Goal: Task Accomplishment & Management: Complete application form

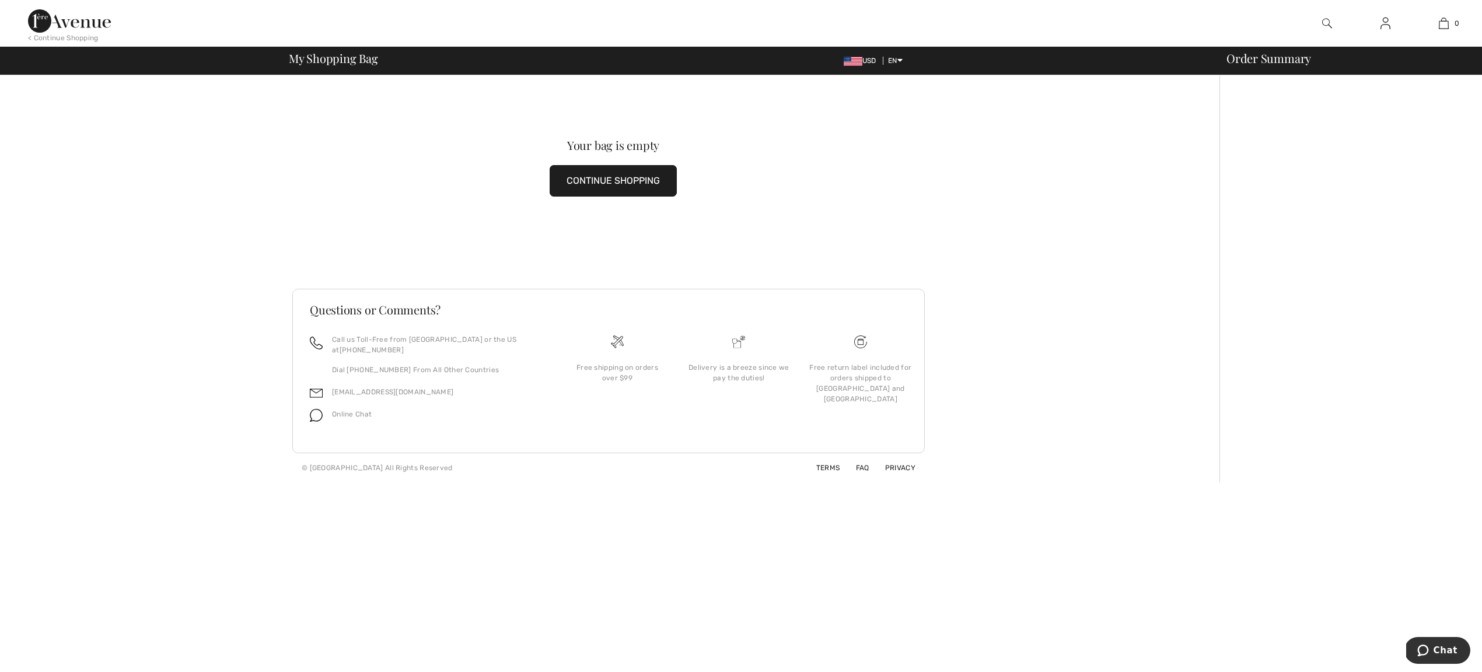
click at [1327, 22] on img at bounding box center [1327, 23] width 10 height 14
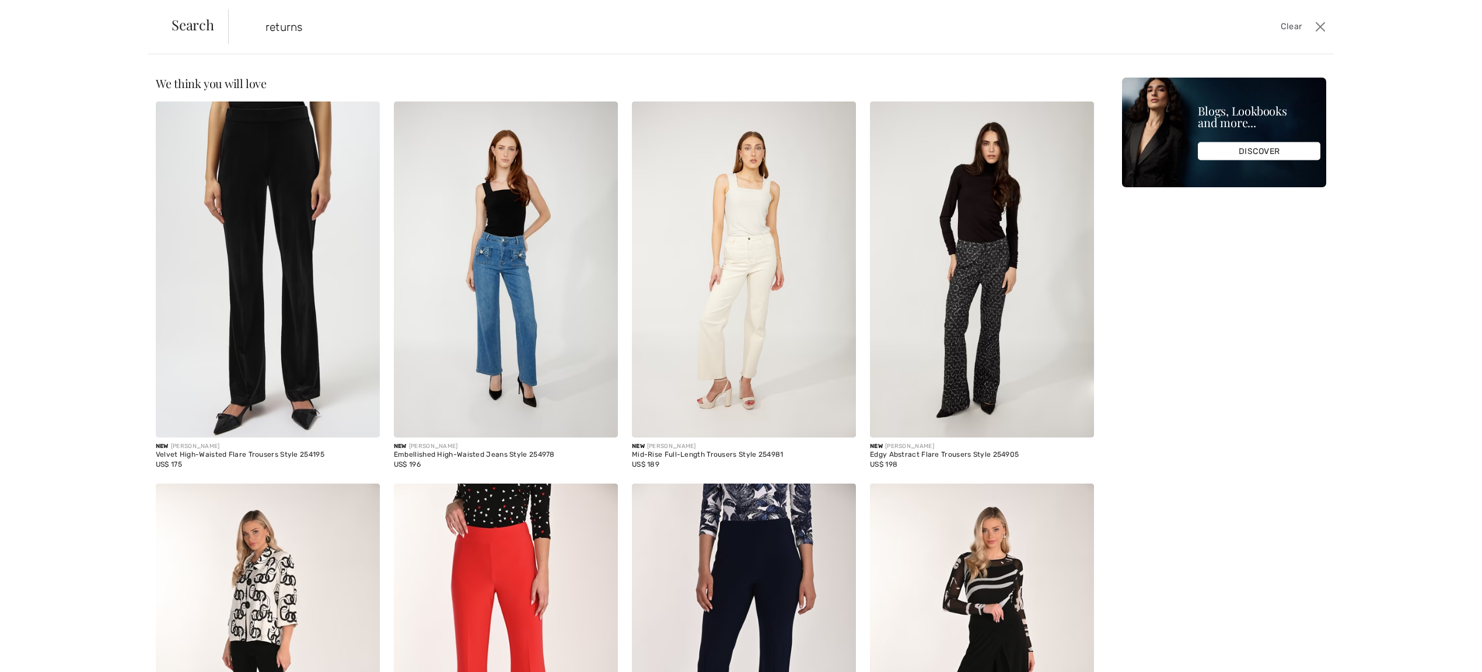
type input "returns"
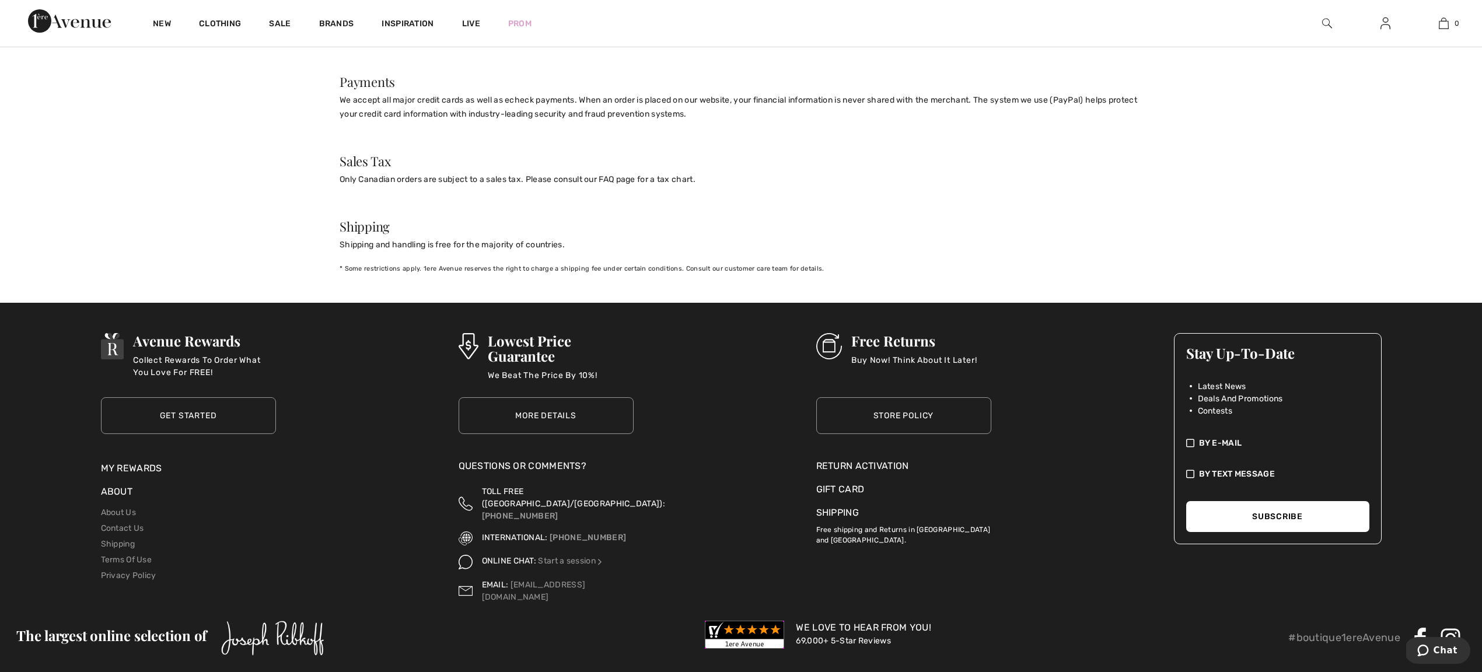
scroll to position [1076, 0]
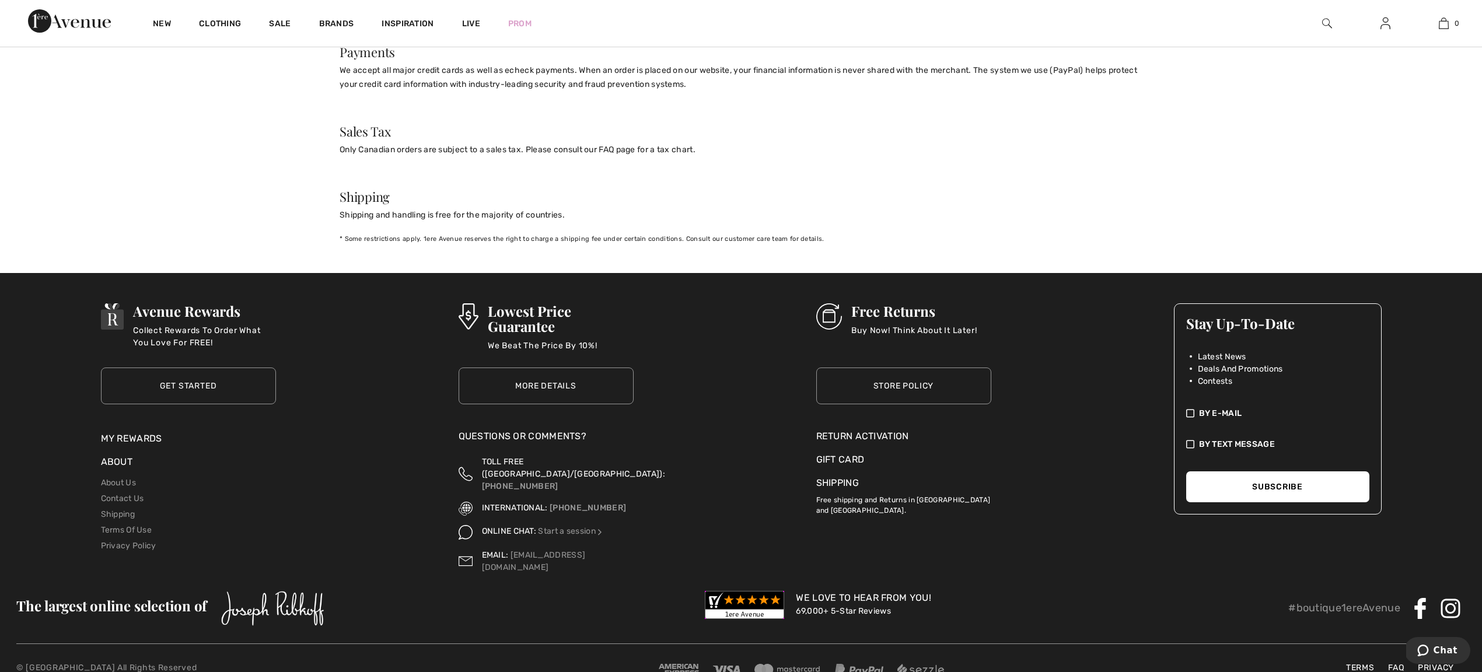
click at [870, 430] on div "Return Activation" at bounding box center [903, 437] width 175 height 14
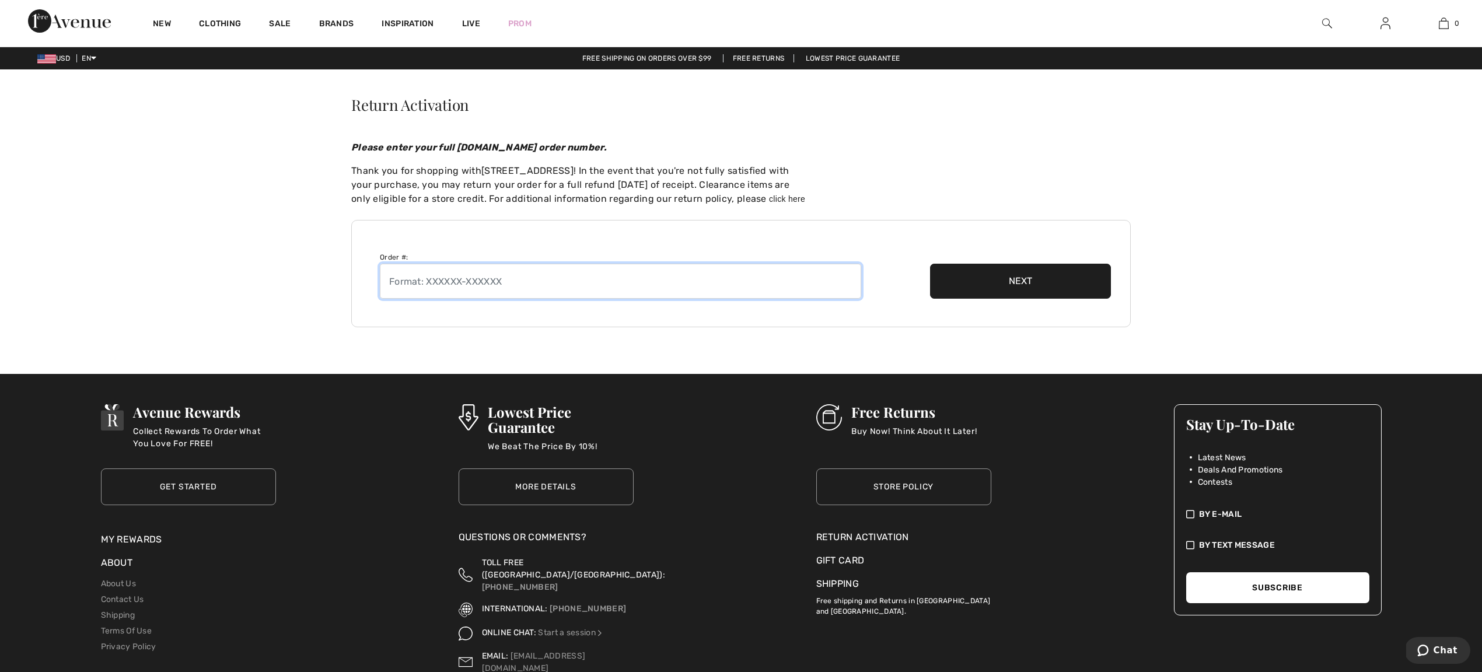
click at [441, 281] on input "text" at bounding box center [620, 281] width 481 height 35
paste input "251008-1407162"
type input "251008-1407162"
click at [1013, 280] on button "Next" at bounding box center [1020, 281] width 181 height 35
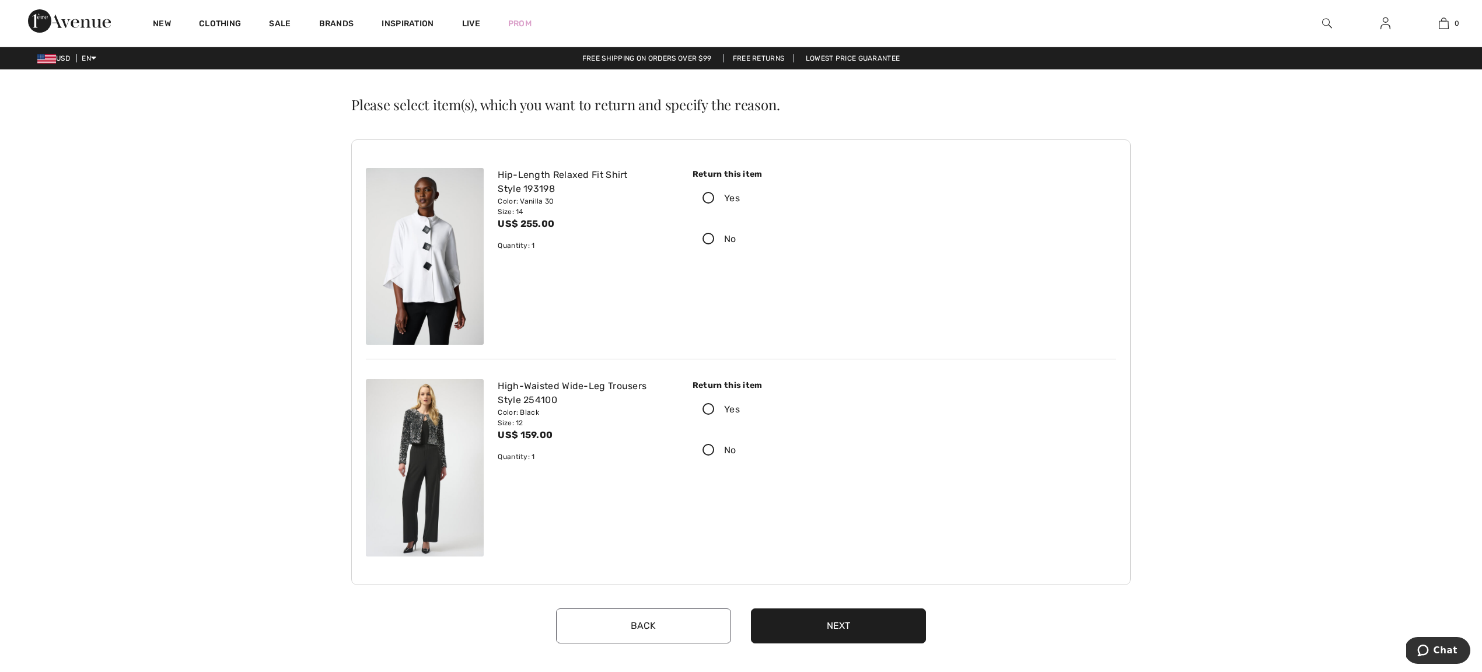
click at [712, 239] on icon at bounding box center [708, 239] width 31 height 12
click at [737, 239] on input "No" at bounding box center [741, 239] width 8 height 35
radio input "true"
click at [713, 409] on icon at bounding box center [708, 410] width 31 height 12
click at [740, 409] on input "Yes" at bounding box center [744, 409] width 8 height 35
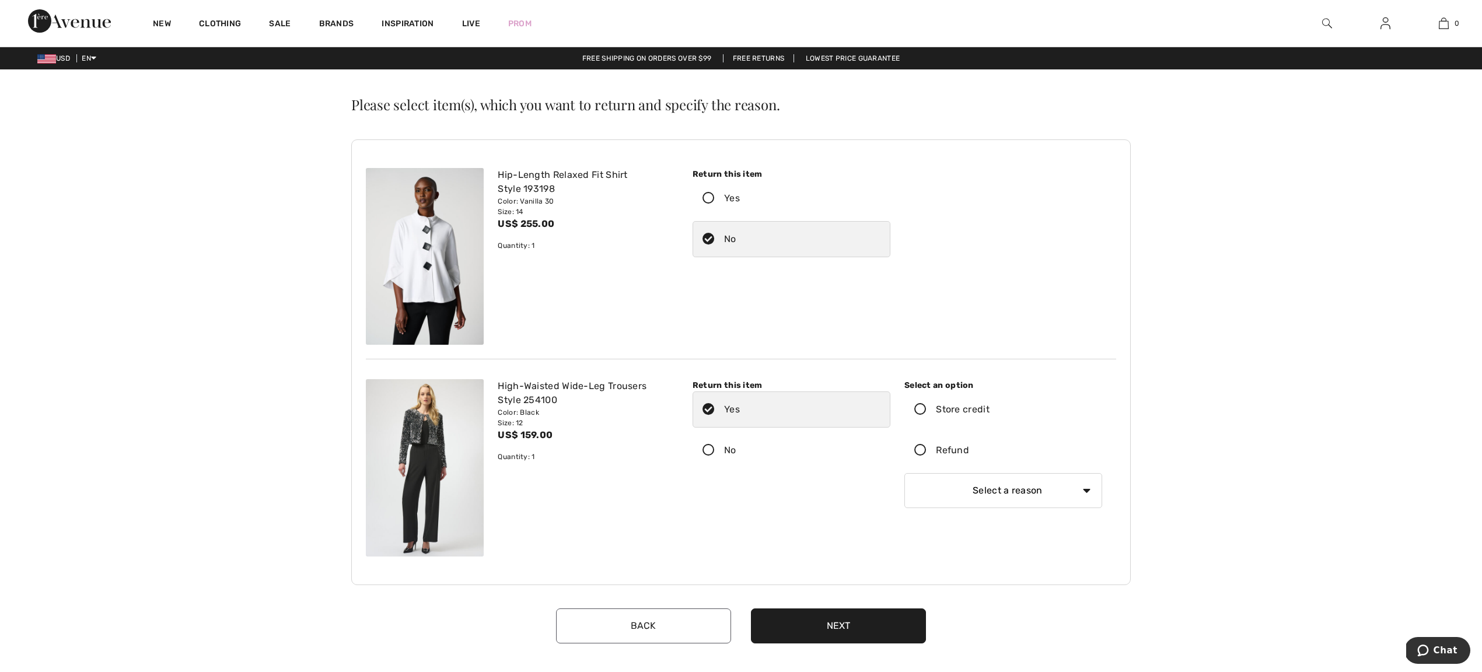
click at [922, 451] on icon at bounding box center [920, 451] width 31 height 12
click at [969, 451] on input "Refund" at bounding box center [973, 450] width 8 height 35
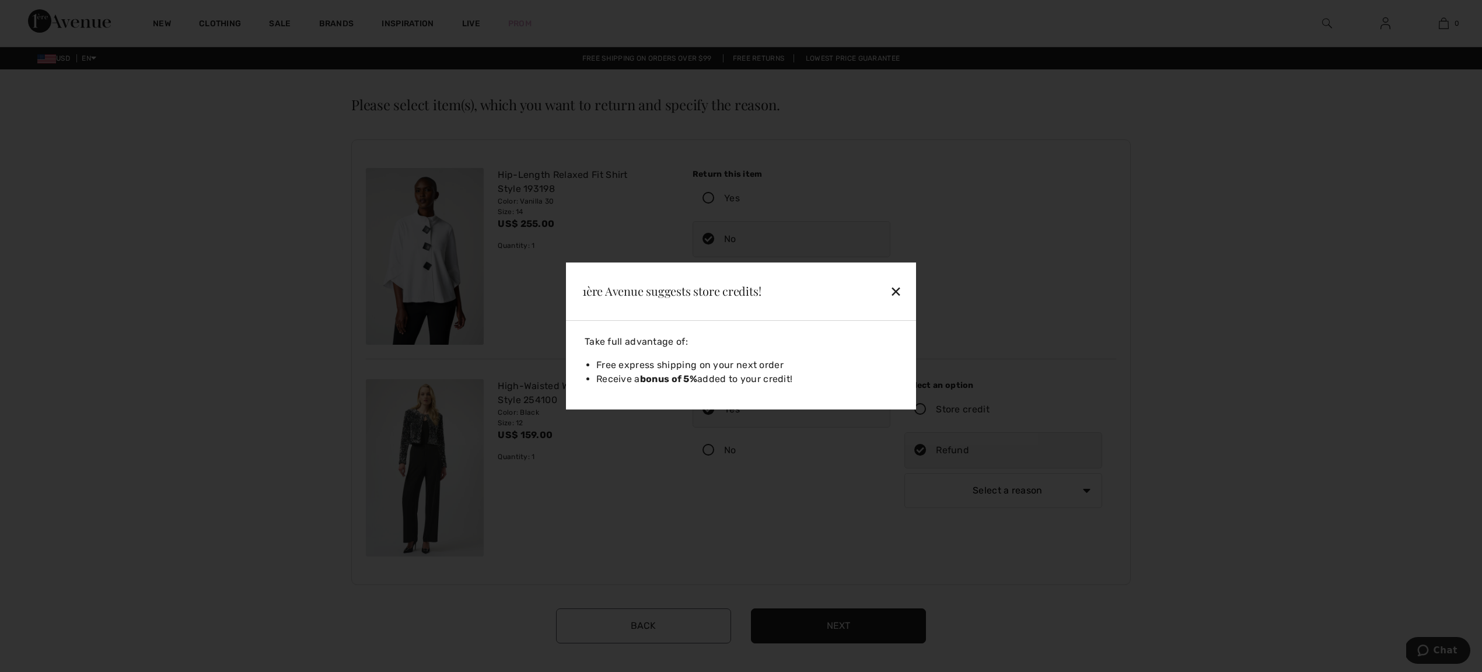
click at [899, 291] on div "✕" at bounding box center [869, 291] width 76 height 25
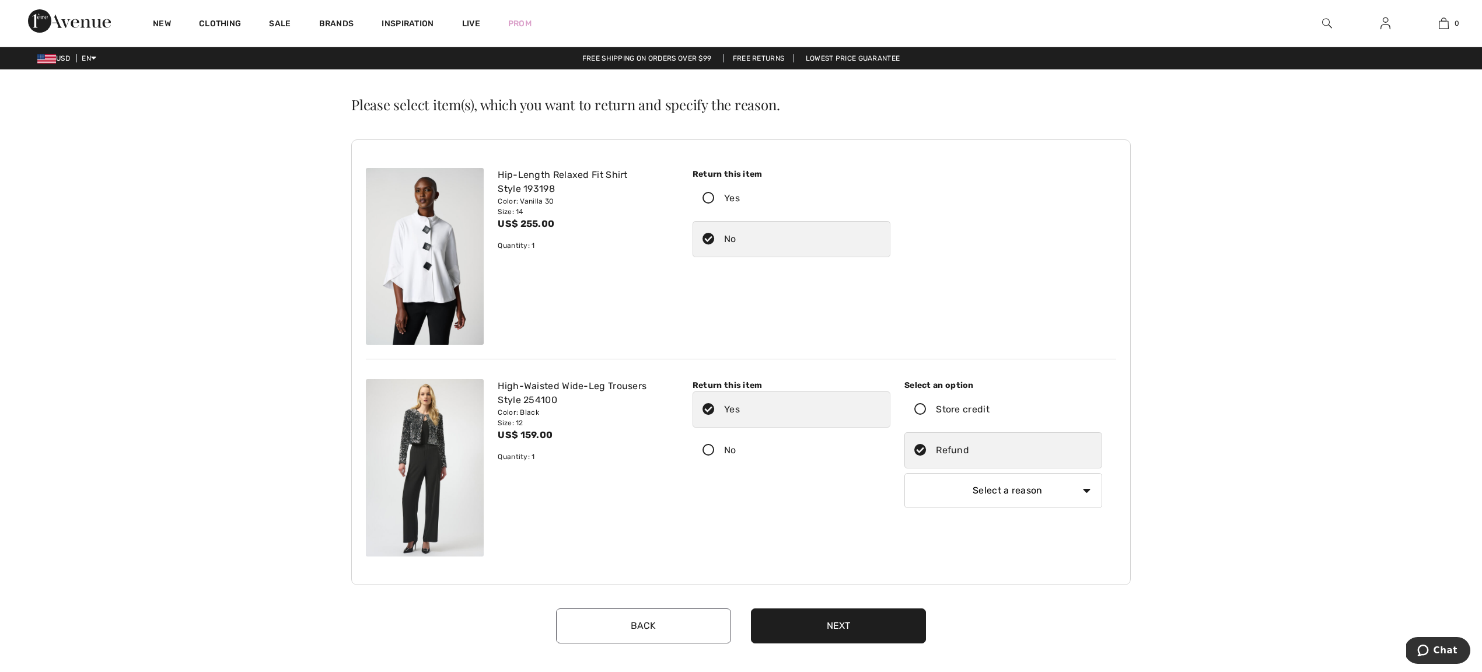
click at [1086, 492] on select "Select a reason I received the wrong product or size My order arrived too late …" at bounding box center [1004, 490] width 198 height 35
select select "4"
click at [905, 473] on select "Select a reason I received the wrong product or size My order arrived too late …" at bounding box center [1004, 490] width 198 height 35
click at [826, 629] on button "Next" at bounding box center [838, 626] width 175 height 35
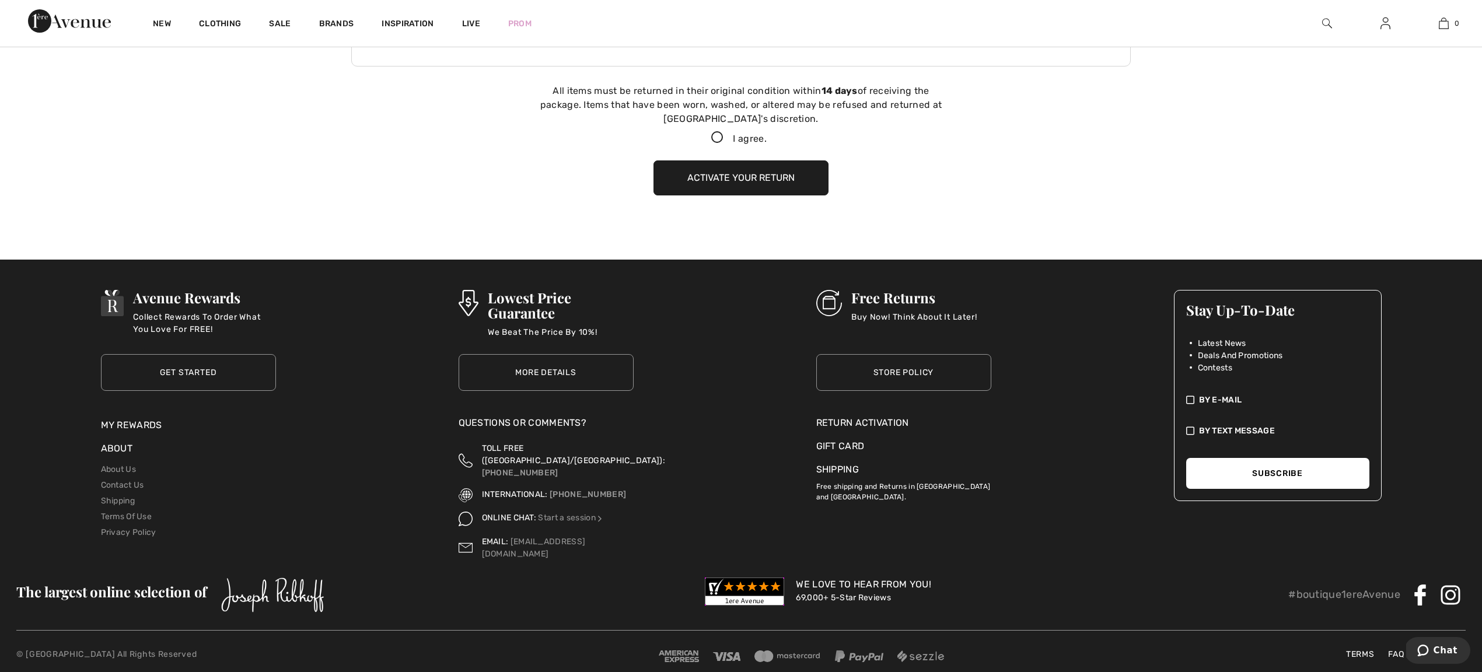
scroll to position [519, 0]
click at [717, 135] on icon at bounding box center [717, 137] width 31 height 12
click at [767, 135] on input "I agree." at bounding box center [771, 138] width 8 height 8
checkbox input "true"
click at [740, 178] on button "Activate your return" at bounding box center [741, 177] width 175 height 35
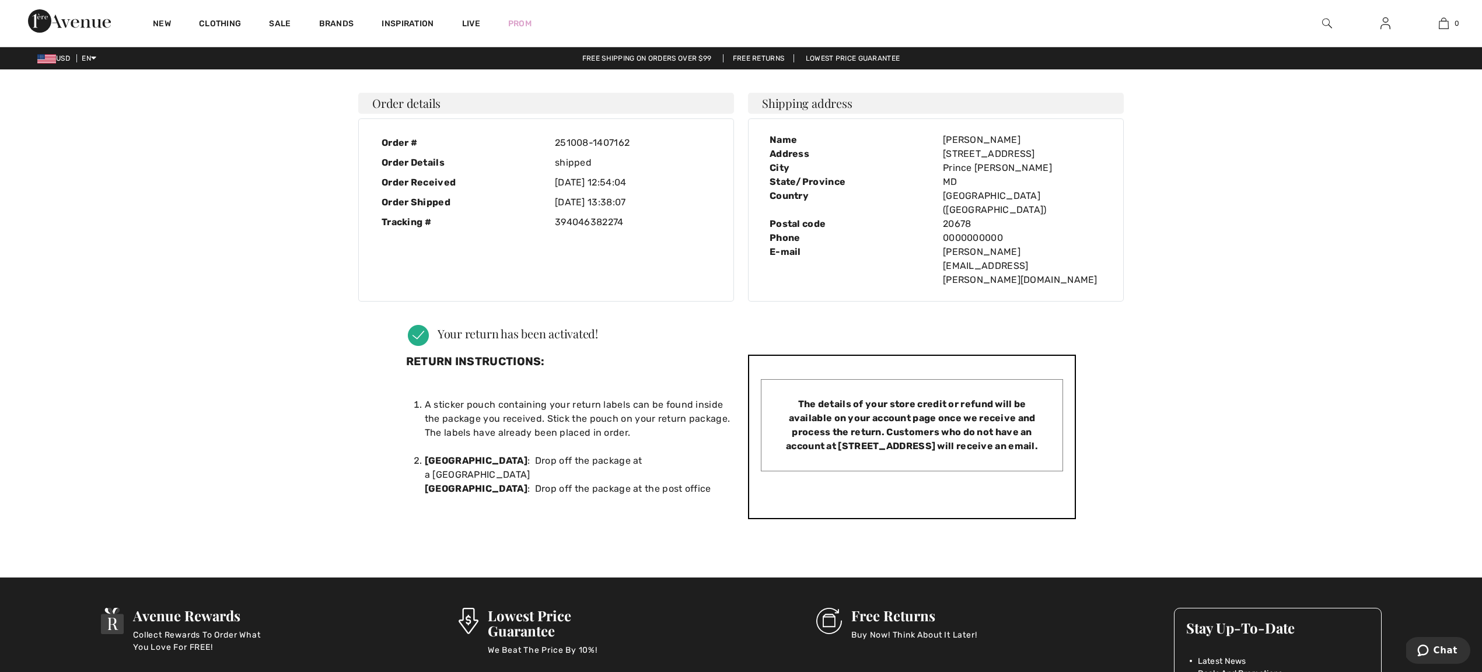
scroll to position [0, 0]
